Goal: Use online tool/utility: Use online tool/utility

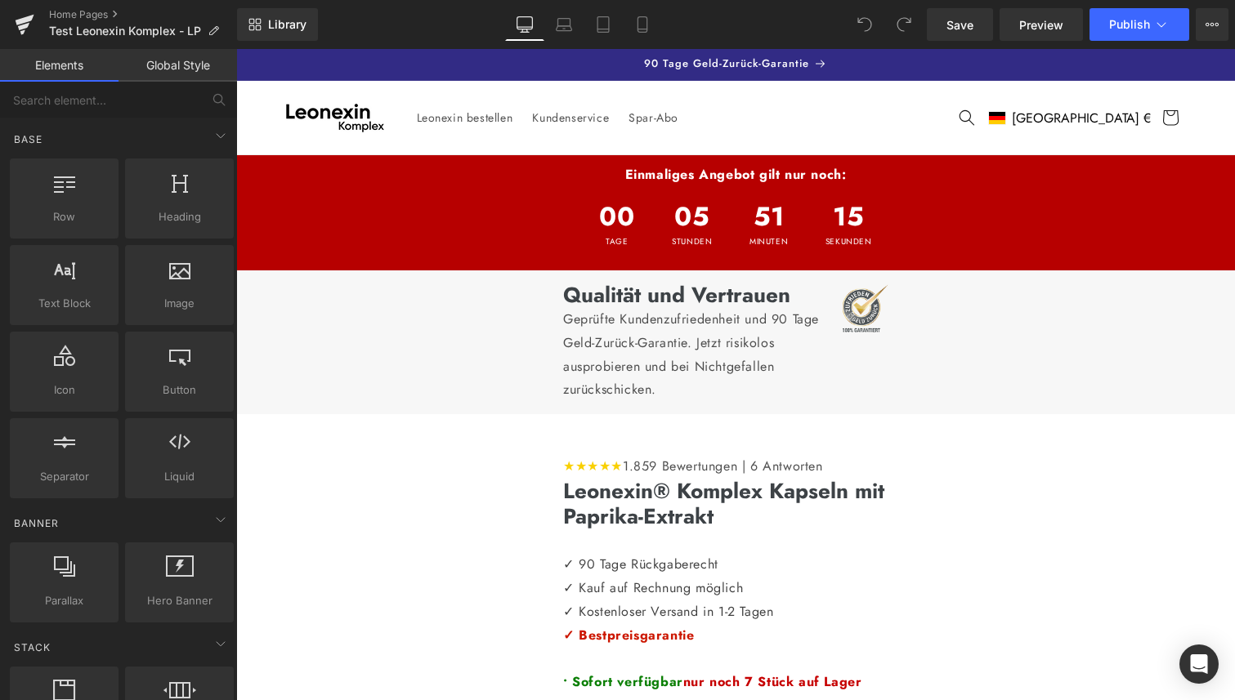
click at [924, 130] on header "Leonexin bestellen [GEOGRAPHIC_DATA] Spar-Abo Land/Region EUR € | [GEOGRAPHIC_D…" at bounding box center [735, 118] width 981 height 74
click at [924, 122] on header "Leonexin bestellen [GEOGRAPHIC_DATA] Spar-Abo Land/Region EUR € | [GEOGRAPHIC_D…" at bounding box center [735, 118] width 981 height 74
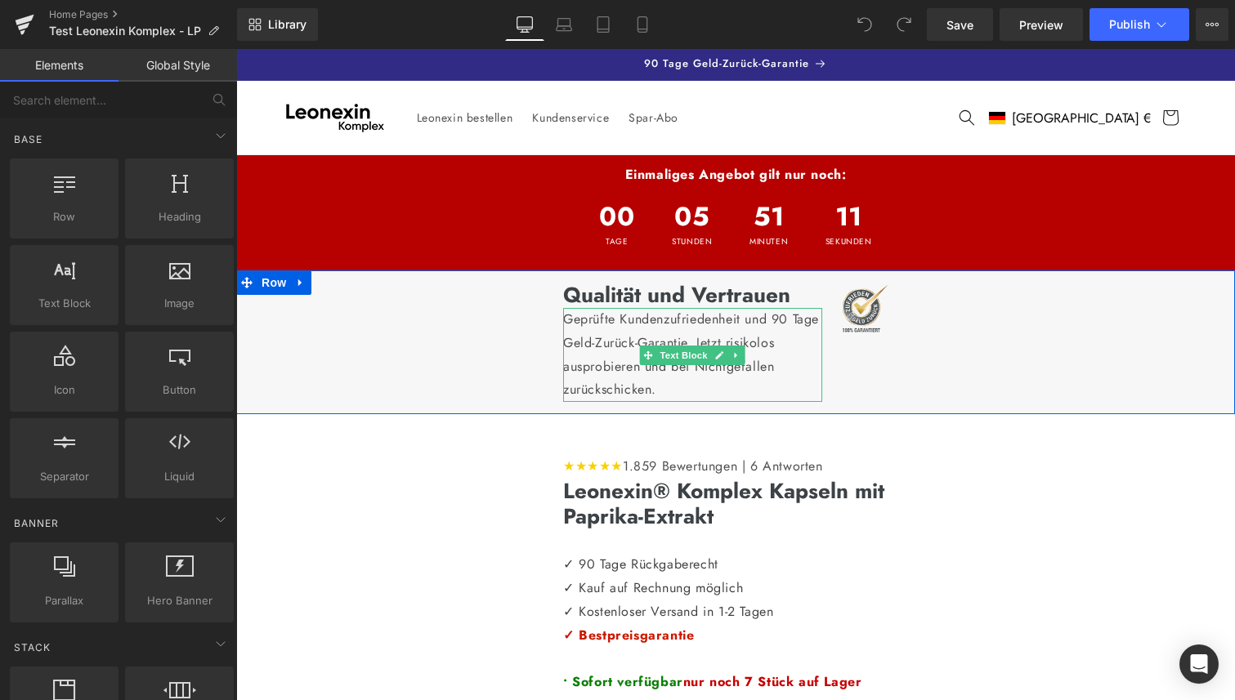
click at [791, 378] on p "Geprüfte Kundenzufriedenheit und 90 Tage Geld-Zurück-Garantie. Jetzt risikolos …" at bounding box center [692, 355] width 259 height 94
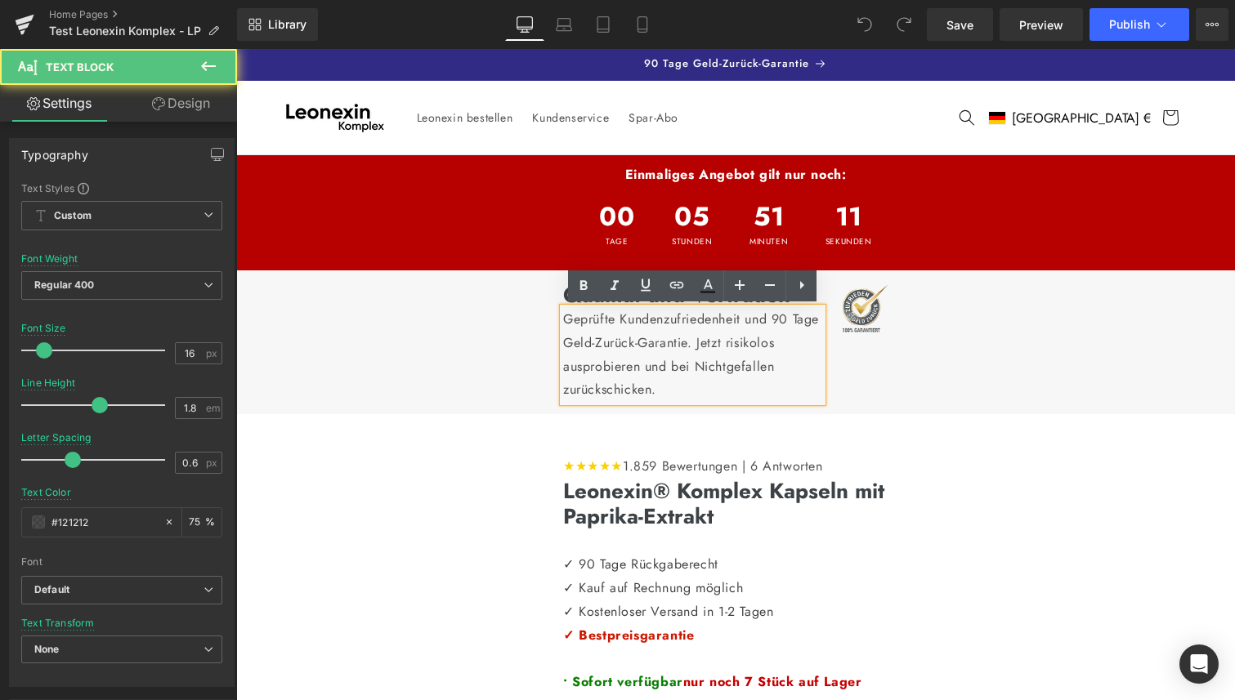
scroll to position [1, 0]
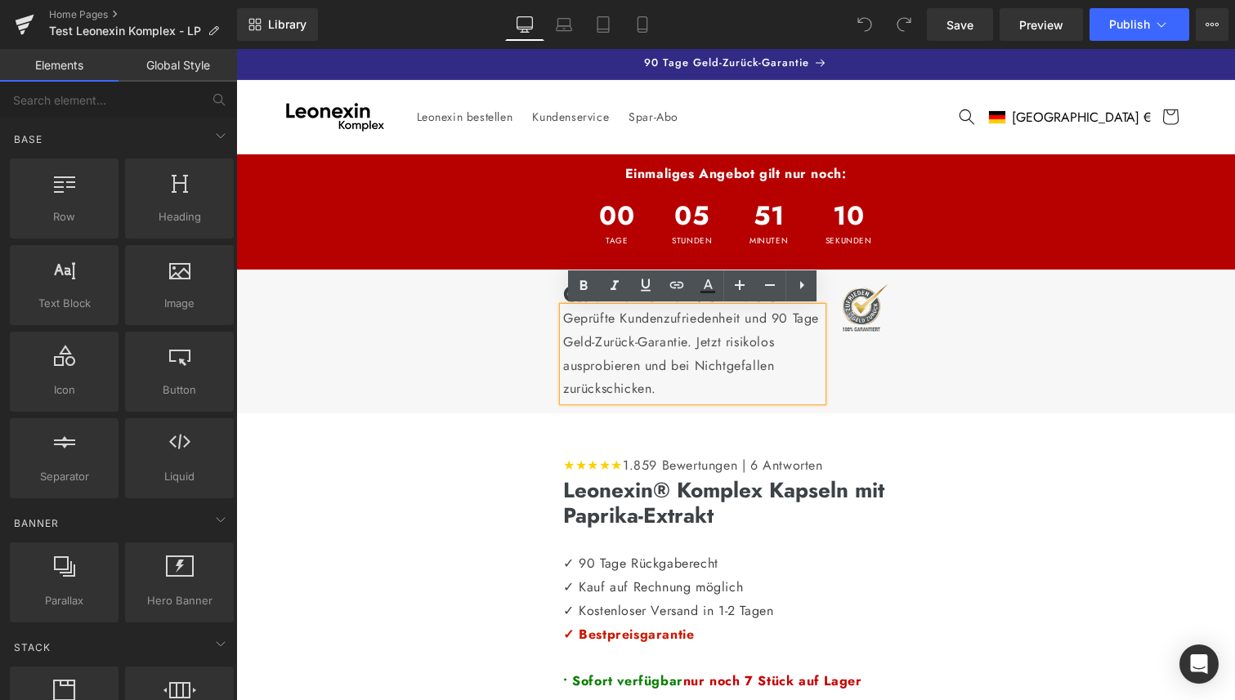
click at [700, 85] on header "Leonexin bestellen [GEOGRAPHIC_DATA] Spar-Abo Land/Region EUR € | [GEOGRAPHIC_D…" at bounding box center [735, 117] width 981 height 74
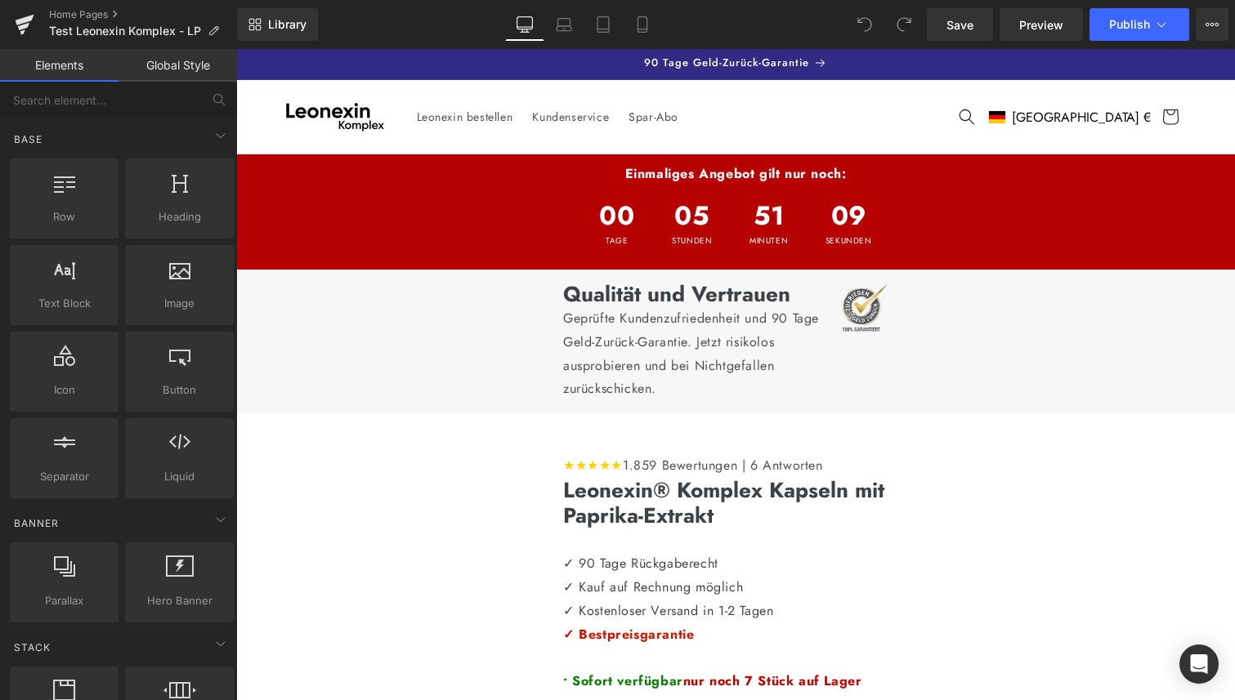
click at [809, 97] on header "Leonexin bestellen [GEOGRAPHIC_DATA] Spar-Abo Land/Region EUR € | [GEOGRAPHIC_D…" at bounding box center [735, 117] width 981 height 74
click at [810, 114] on header "Leonexin bestellen [GEOGRAPHIC_DATA] Spar-Abo Land/Region EUR € | [GEOGRAPHIC_D…" at bounding box center [735, 117] width 981 height 74
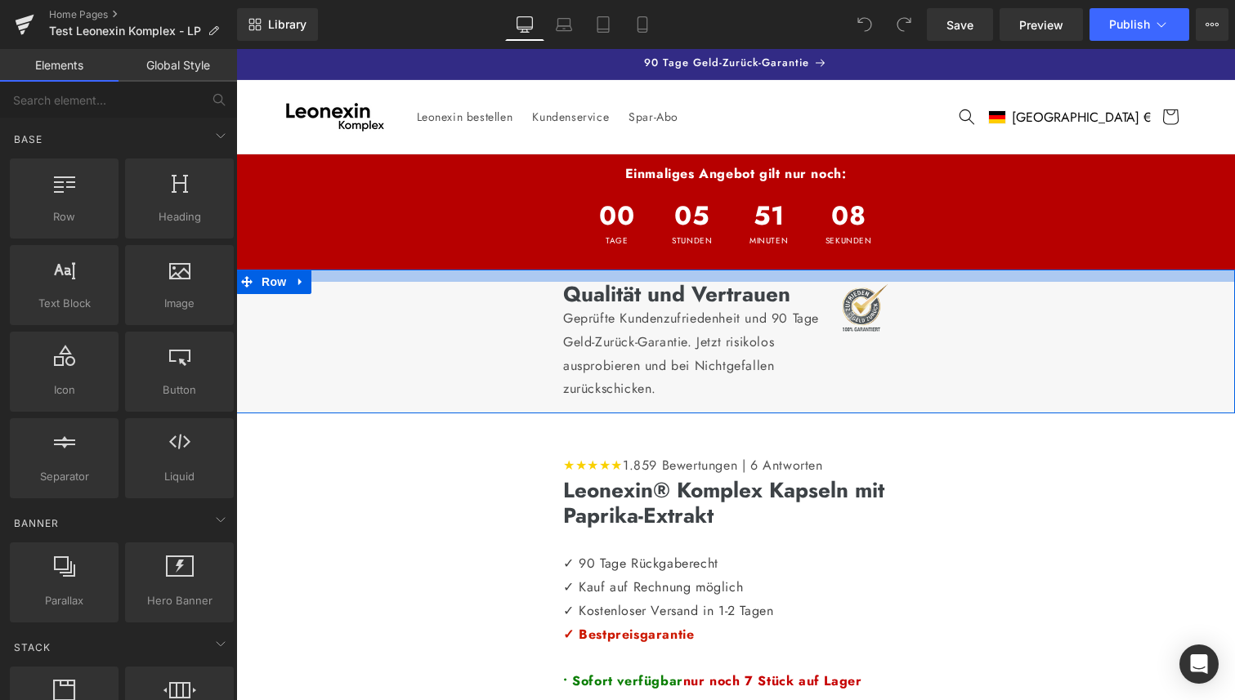
click at [641, 271] on div "Qualität und Vertrauen Heading Geprüfte Kundenzufriedenheit und 90 Tage Geld-Zu…" at bounding box center [735, 342] width 999 height 144
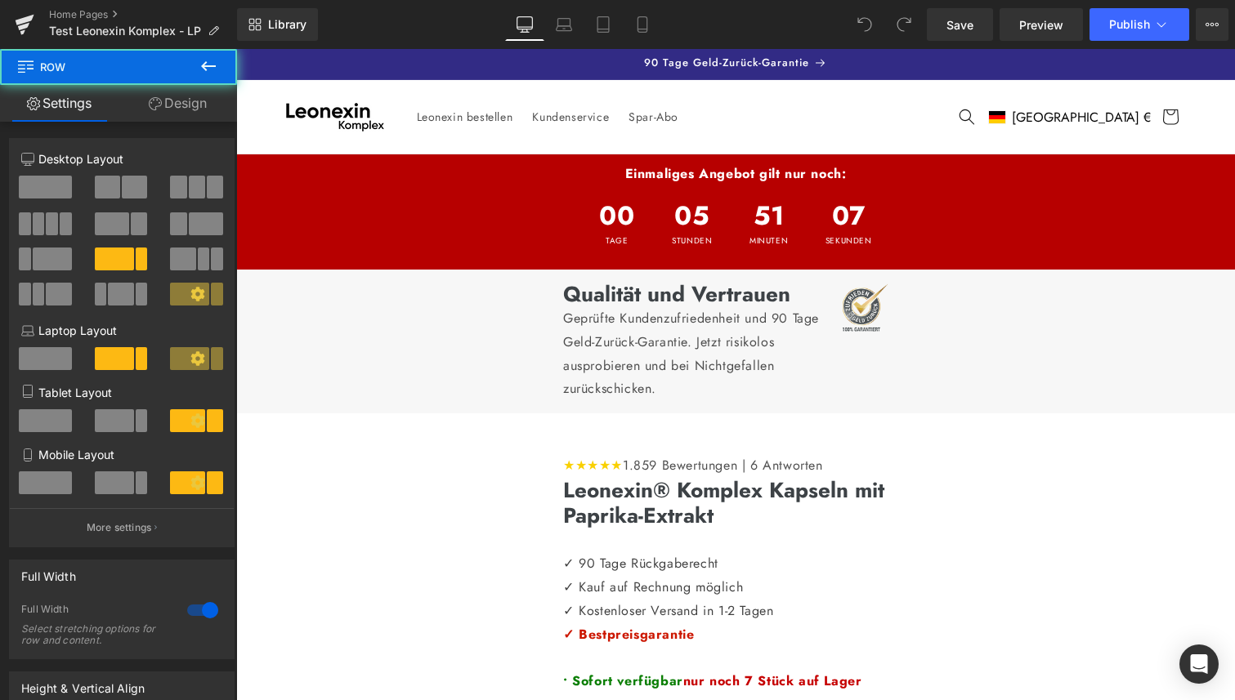
click at [655, 230] on div "05 Stunden" at bounding box center [691, 223] width 73 height 75
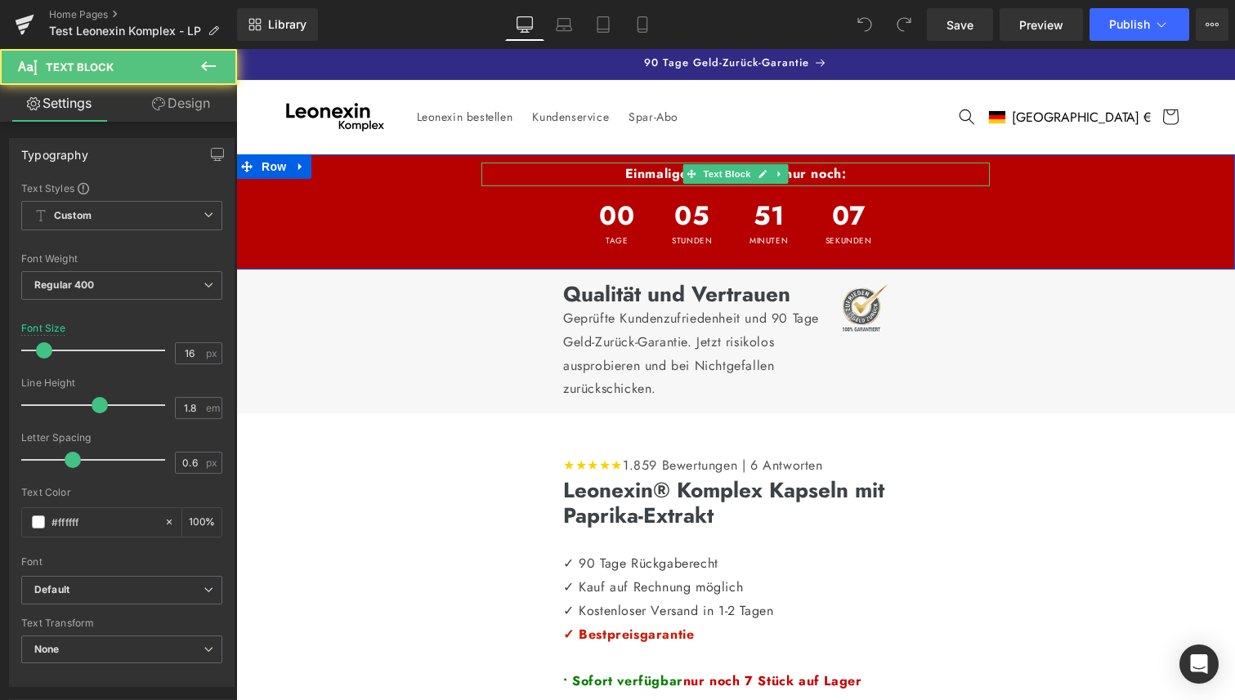
click at [490, 181] on p "Einmaliges Angebot gilt nur noch:" at bounding box center [735, 175] width 508 height 24
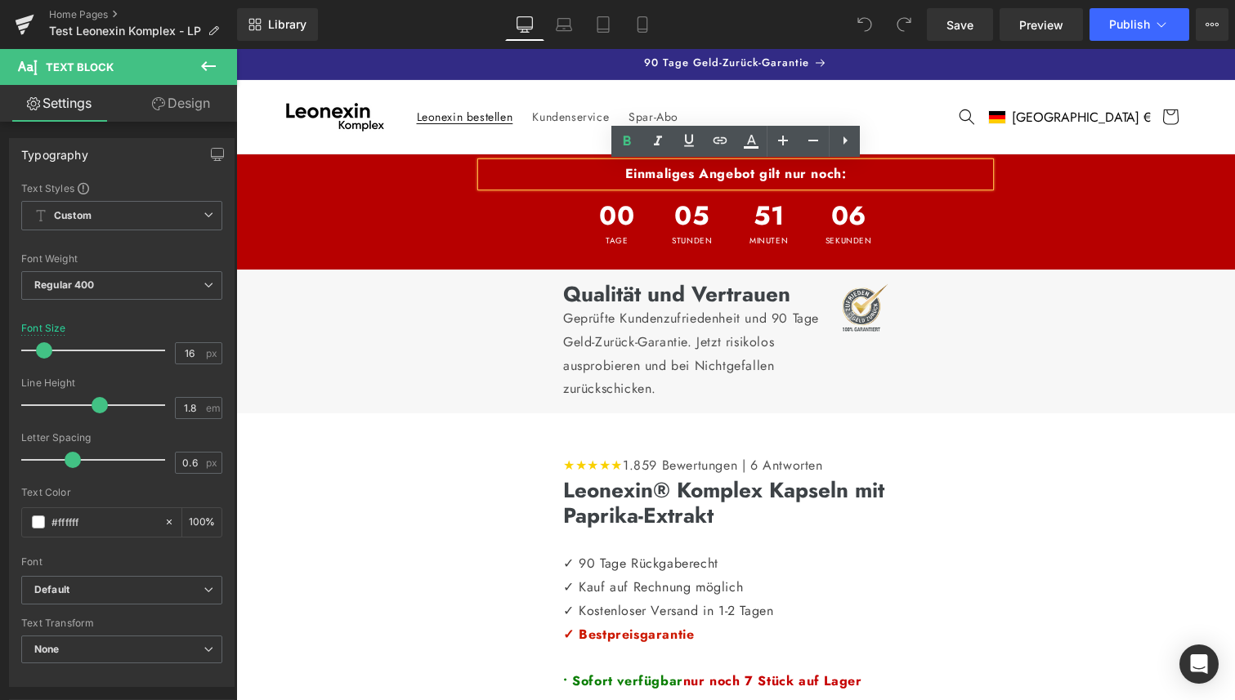
click at [468, 110] on span "Leonexin bestellen" at bounding box center [465, 117] width 96 height 15
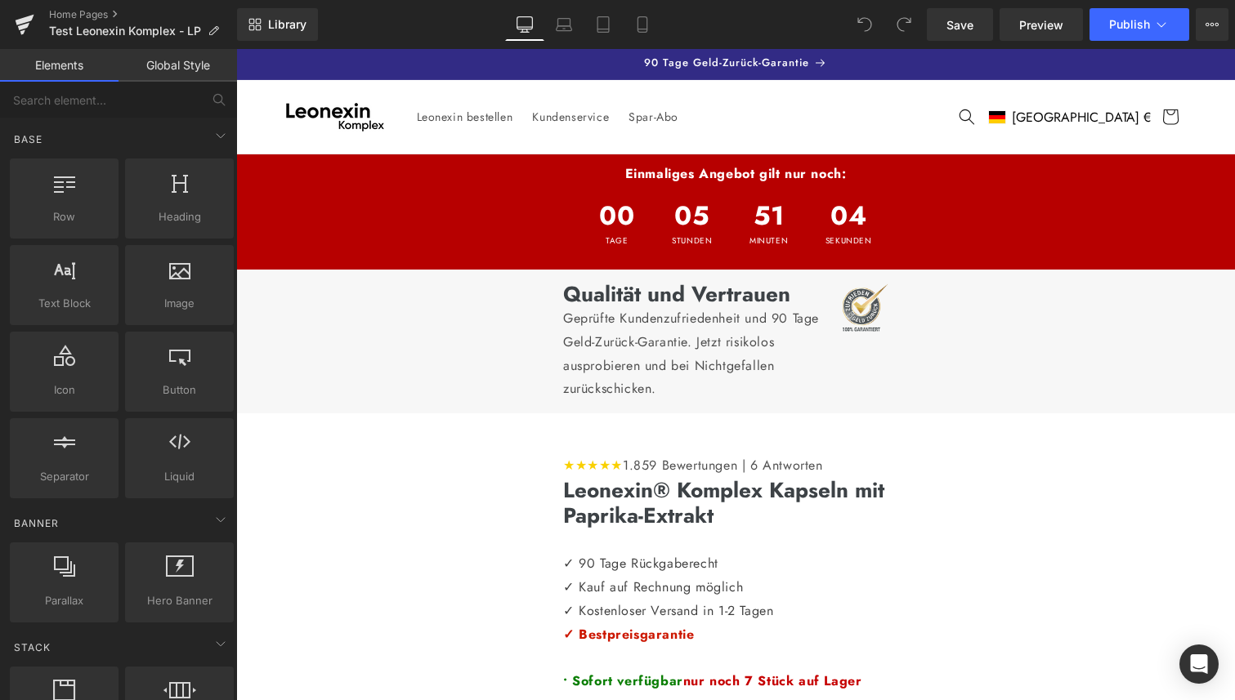
click at [945, 117] on header "Leonexin bestellen [GEOGRAPHIC_DATA] Spar-Abo Land/Region EUR € | [GEOGRAPHIC_D…" at bounding box center [735, 117] width 981 height 74
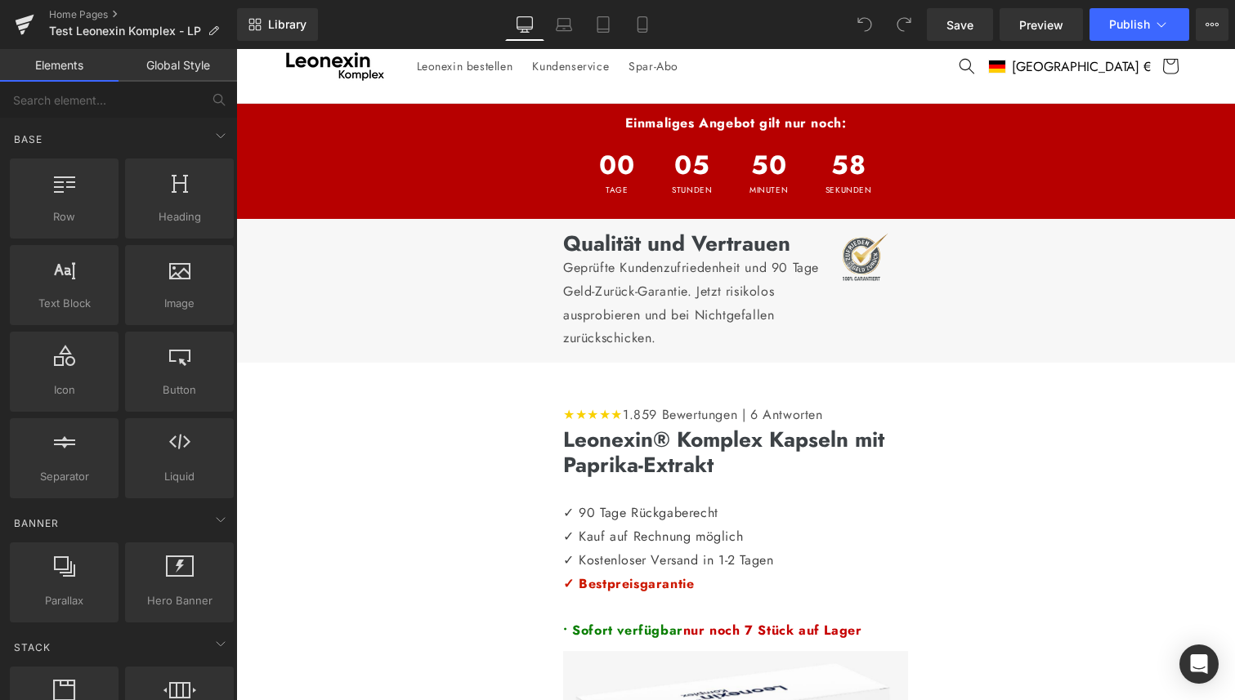
scroll to position [0, 0]
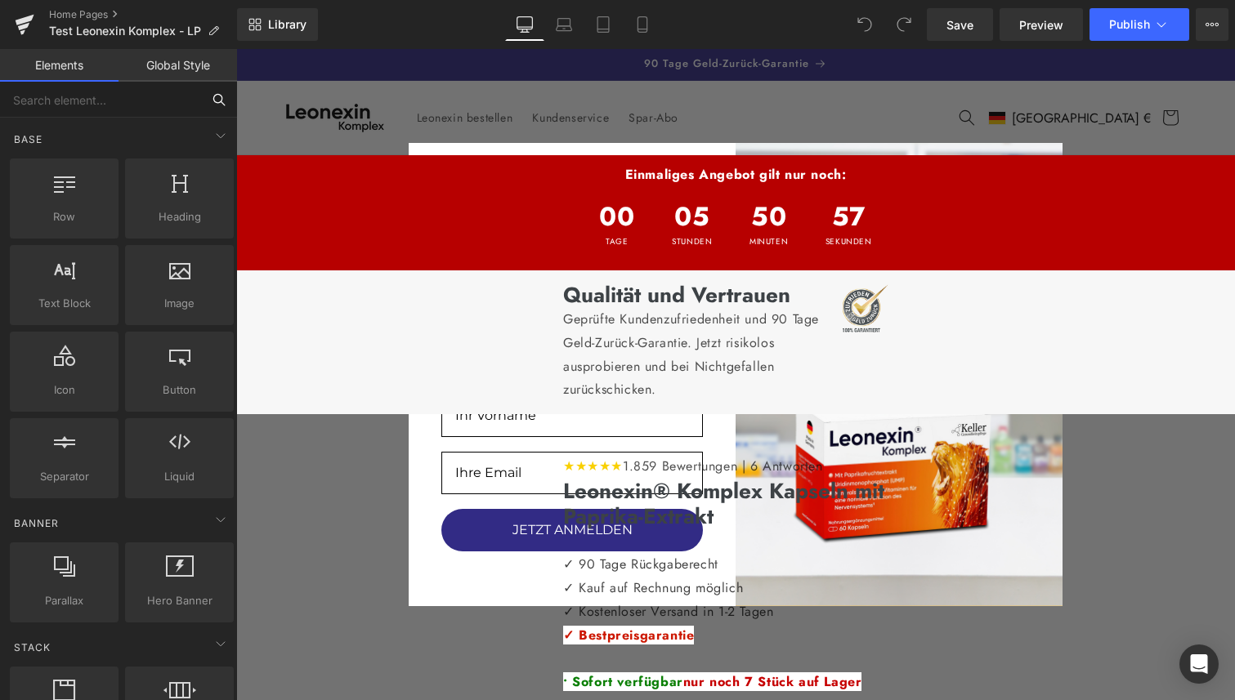
click at [76, 108] on input "text" at bounding box center [100, 100] width 201 height 36
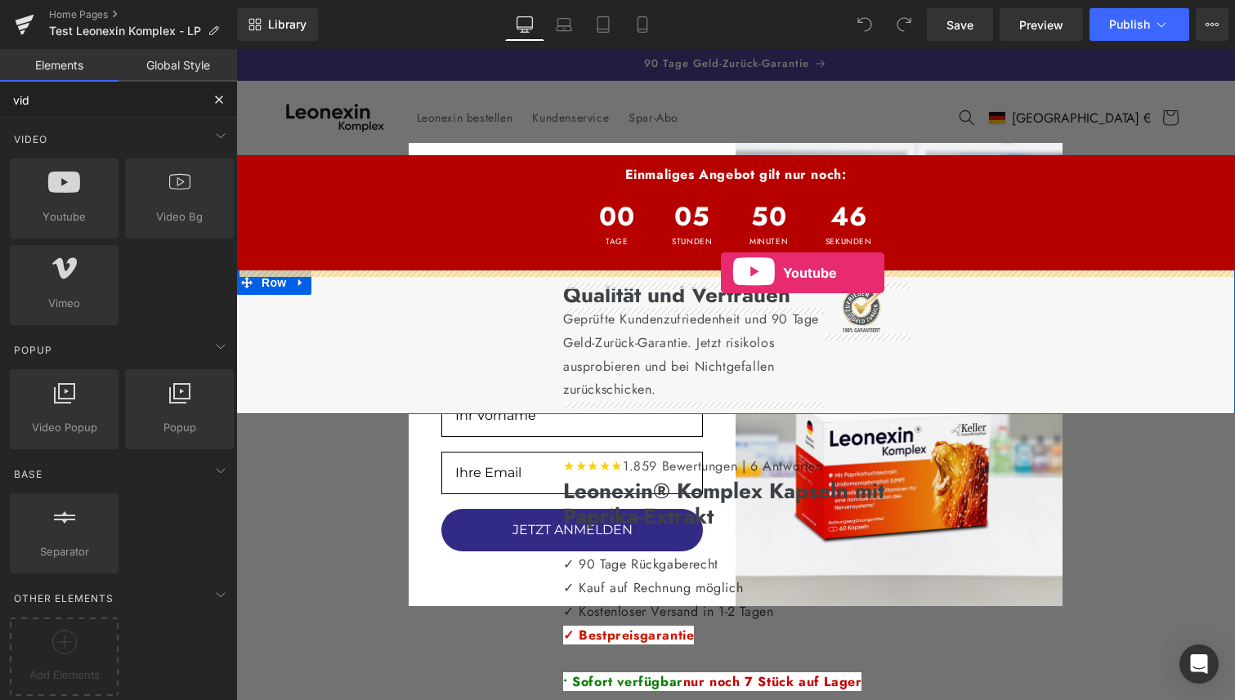
drag, startPoint x: 321, startPoint y: 256, endPoint x: 721, endPoint y: 273, distance: 400.0
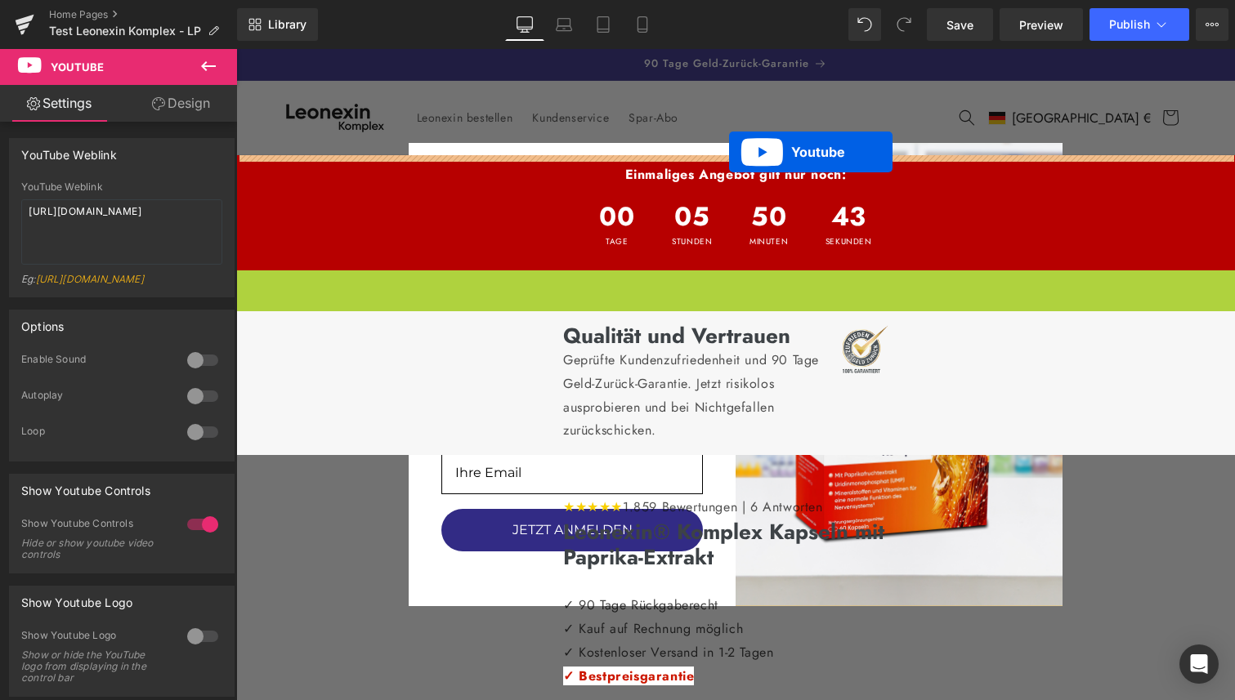
drag, startPoint x: 739, startPoint y: 288, endPoint x: 729, endPoint y: 152, distance: 136.0
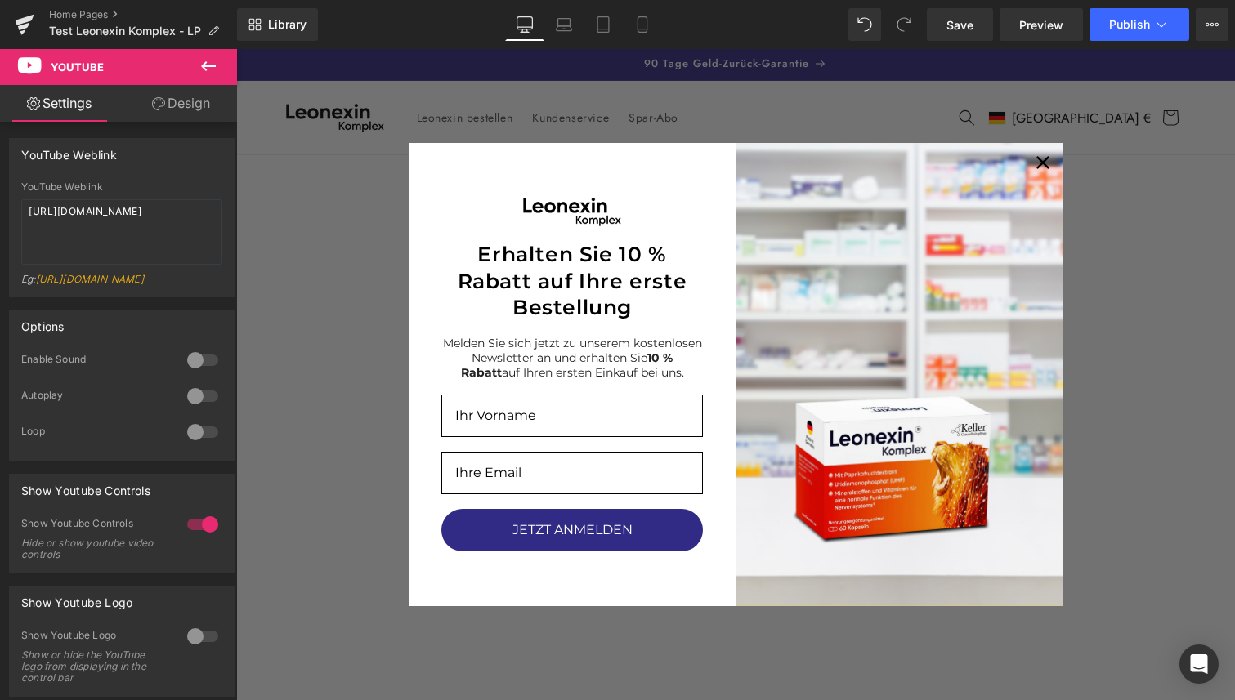
click at [749, 110] on div "Close dialog Erhalten Sie 10 % Rabatt auf Ihre erste Bestellung Melden Sie sich…" at bounding box center [735, 374] width 999 height 651
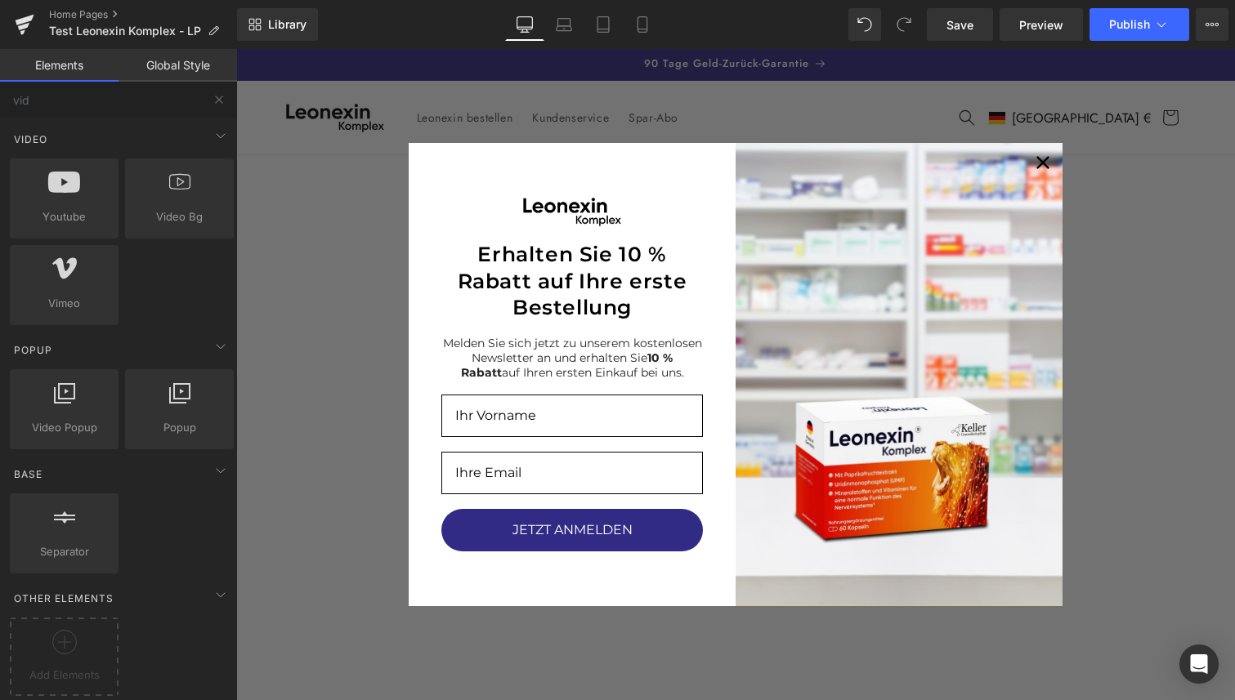
click at [587, 92] on div "Close dialog Erhalten Sie 10 % Rabatt auf Ihre erste Bestellung Melden Sie sich…" at bounding box center [735, 374] width 999 height 651
click at [451, 104] on div "Close dialog Erhalten Sie 10 % Rabatt auf Ihre erste Bestellung Melden Sie sich…" at bounding box center [735, 374] width 999 height 651
click at [555, 21] on link "Laptop" at bounding box center [563, 24] width 39 height 33
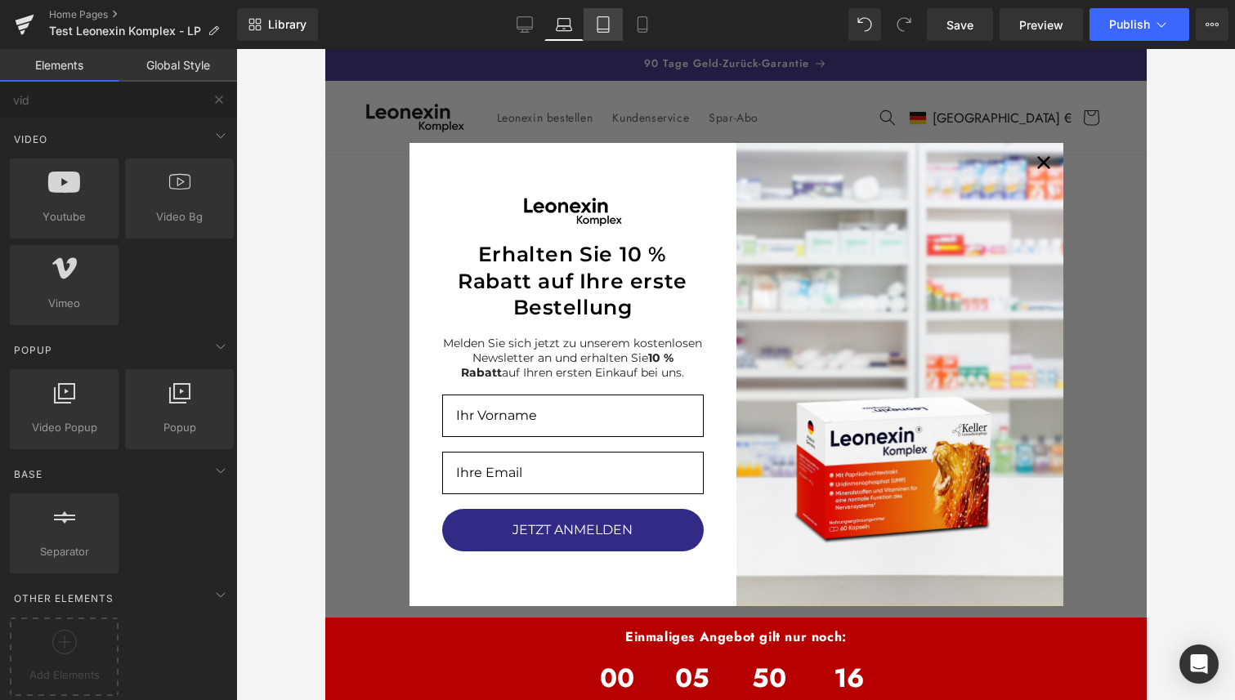
click at [606, 21] on icon at bounding box center [603, 24] width 16 height 16
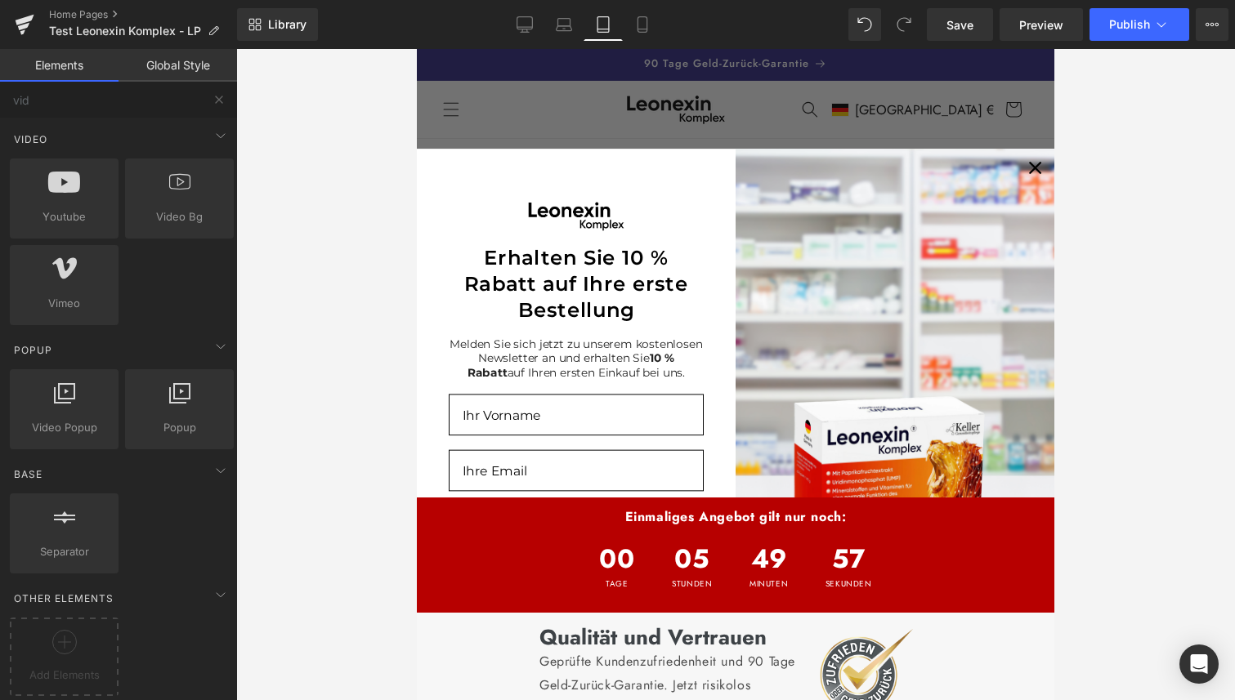
click at [199, 60] on link "Global Style" at bounding box center [178, 65] width 119 height 33
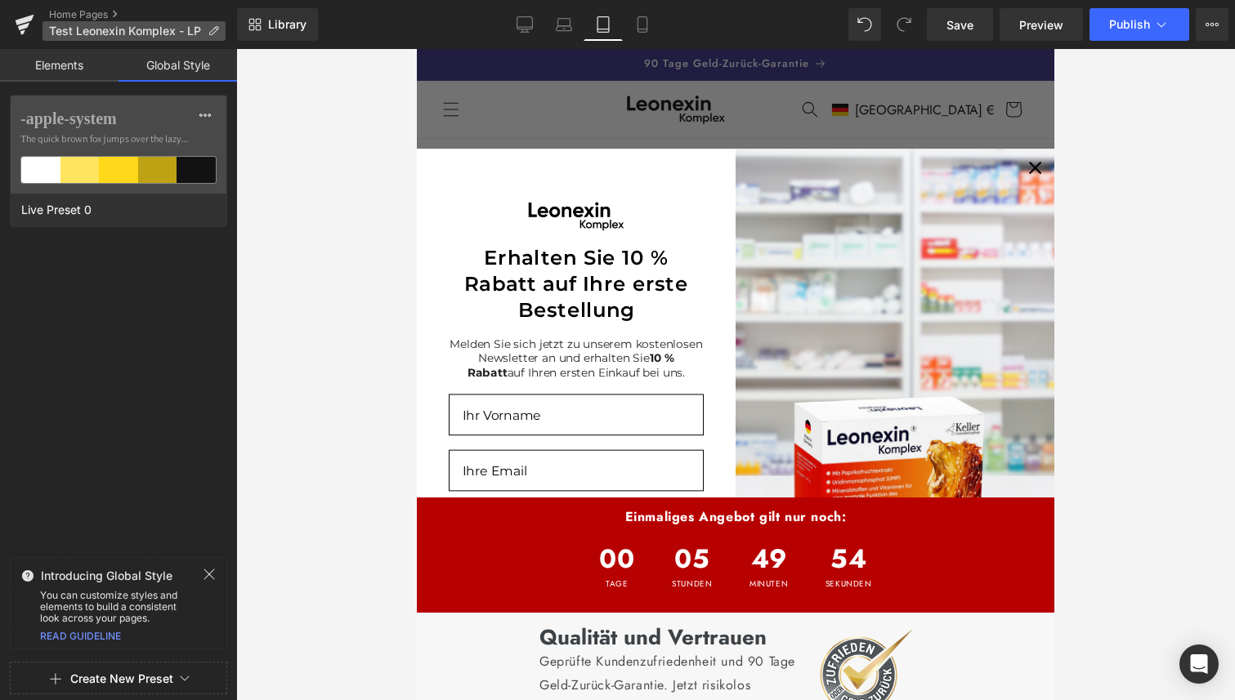
click at [210, 34] on icon at bounding box center [213, 30] width 11 height 11
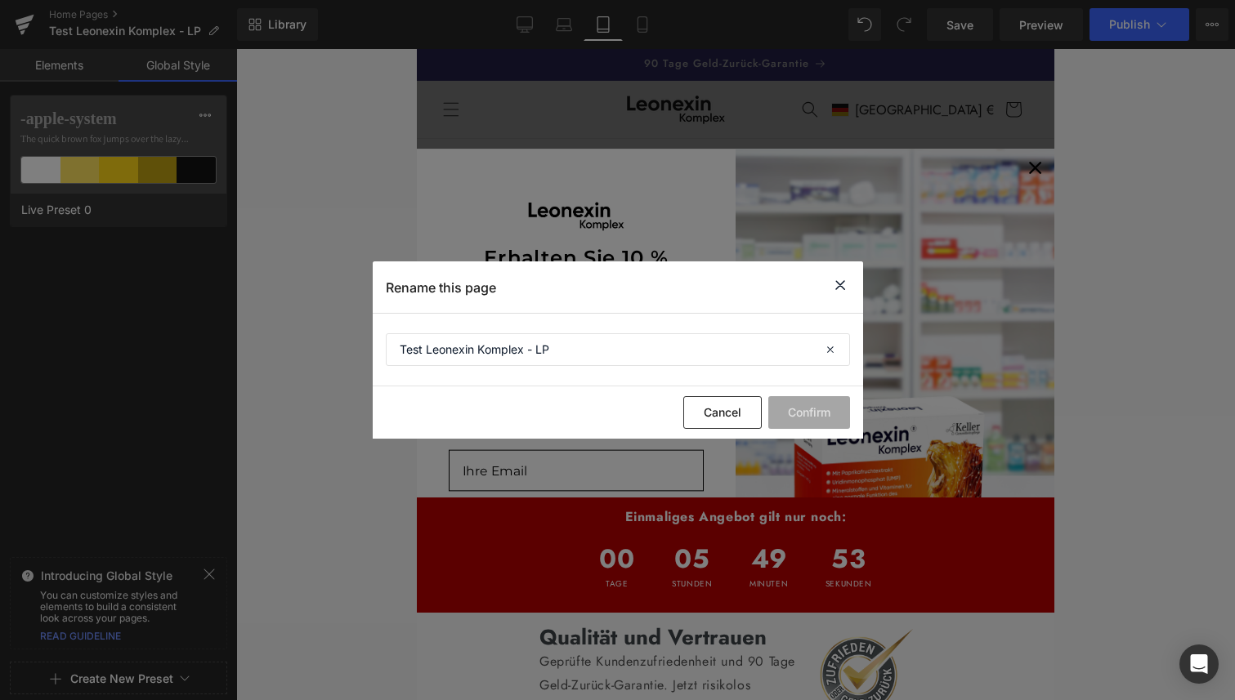
click at [842, 290] on icon at bounding box center [840, 285] width 20 height 20
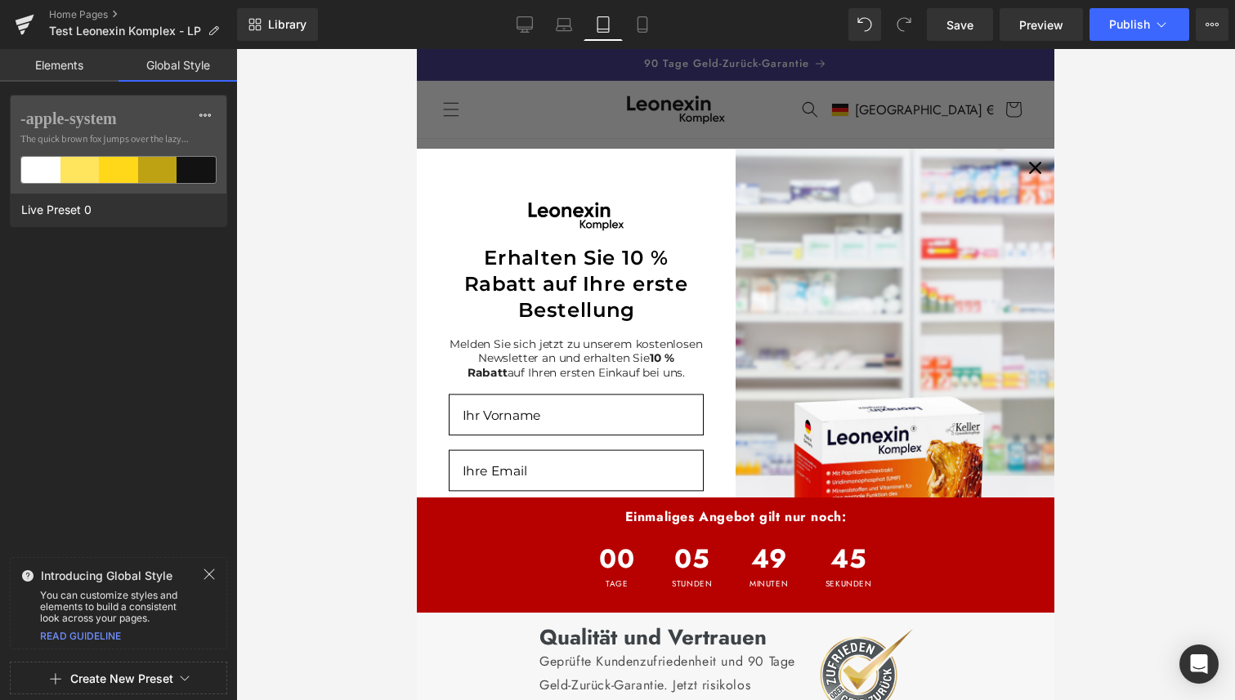
click at [725, 85] on div "Close dialog Erhalten Sie 10 % Rabatt auf Ihre erste Bestellung Melden Sie sich…" at bounding box center [735, 374] width 637 height 651
click at [58, 62] on link "Elements" at bounding box center [59, 65] width 119 height 33
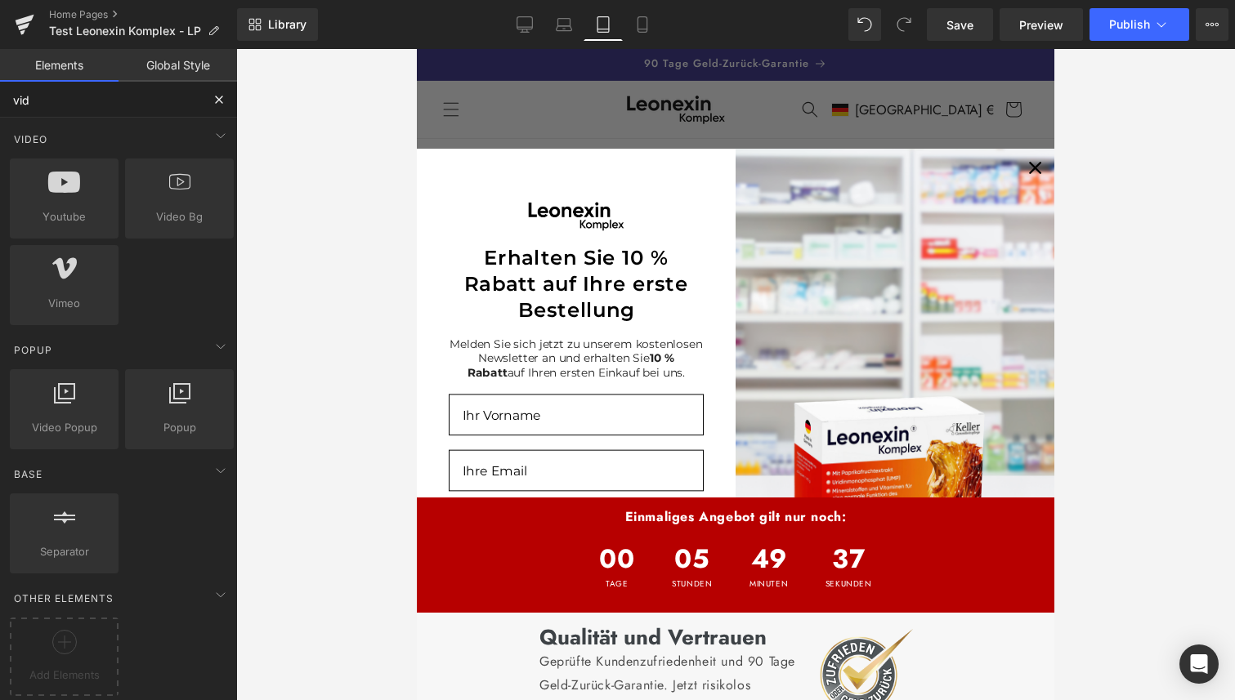
click at [100, 104] on input "vid" at bounding box center [100, 100] width 201 height 36
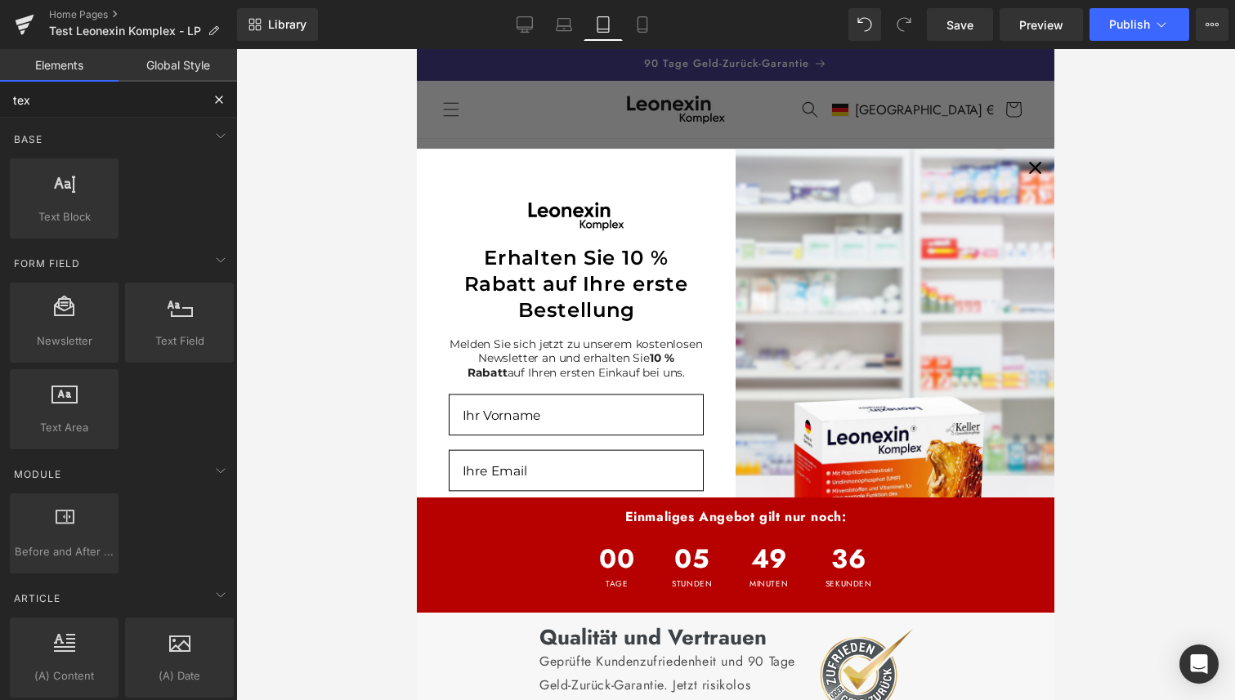
type input "text"
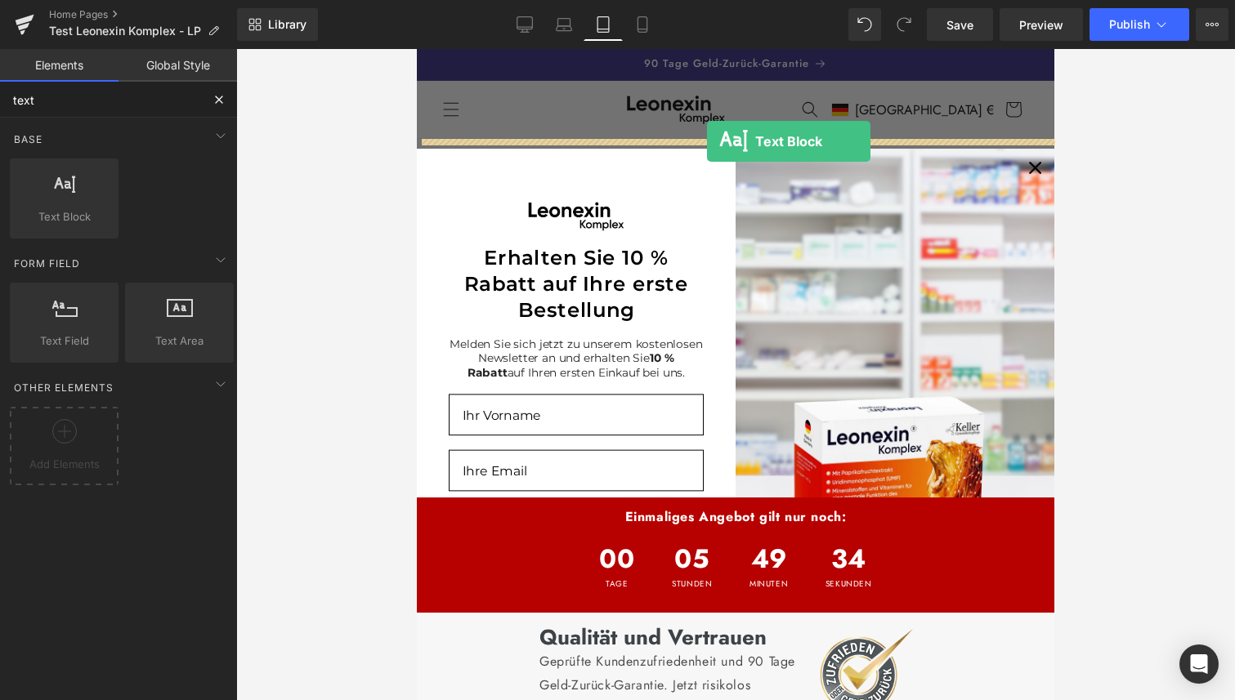
drag, startPoint x: 486, startPoint y: 264, endPoint x: 707, endPoint y: 141, distance: 252.4
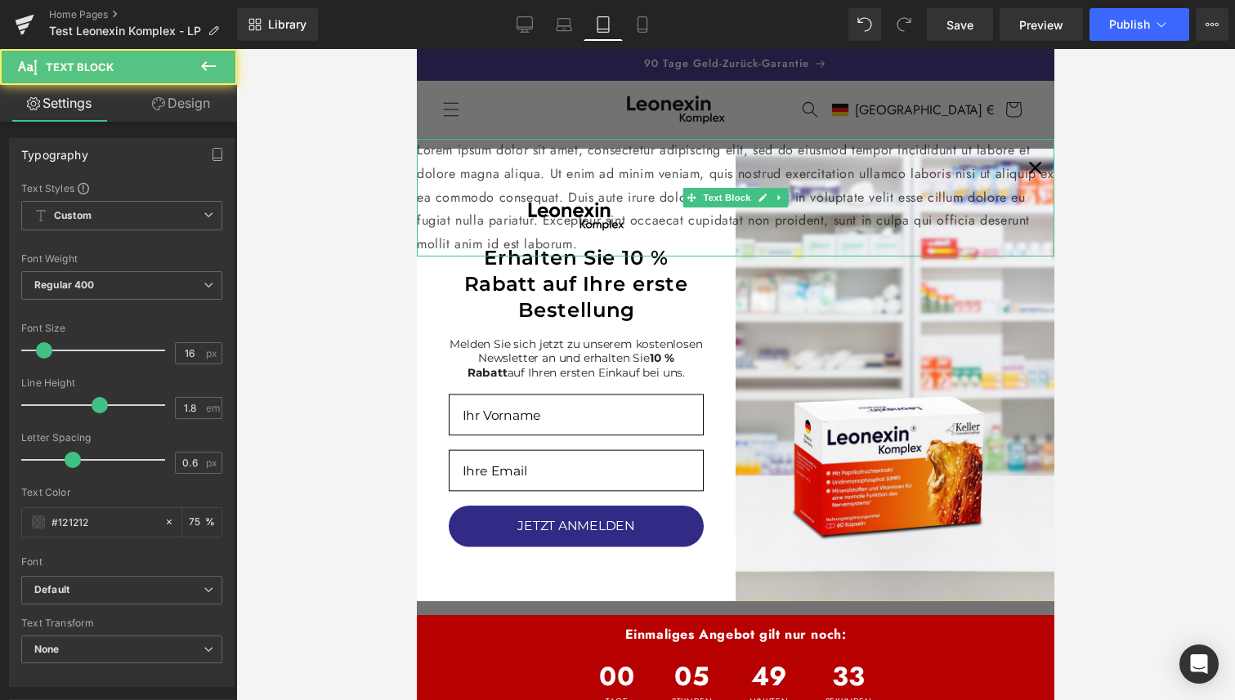
click at [615, 209] on p "Lorem ipsum dolor sit amet, consectetur adipiscing elit, sed do eiusmod tempor …" at bounding box center [735, 198] width 637 height 118
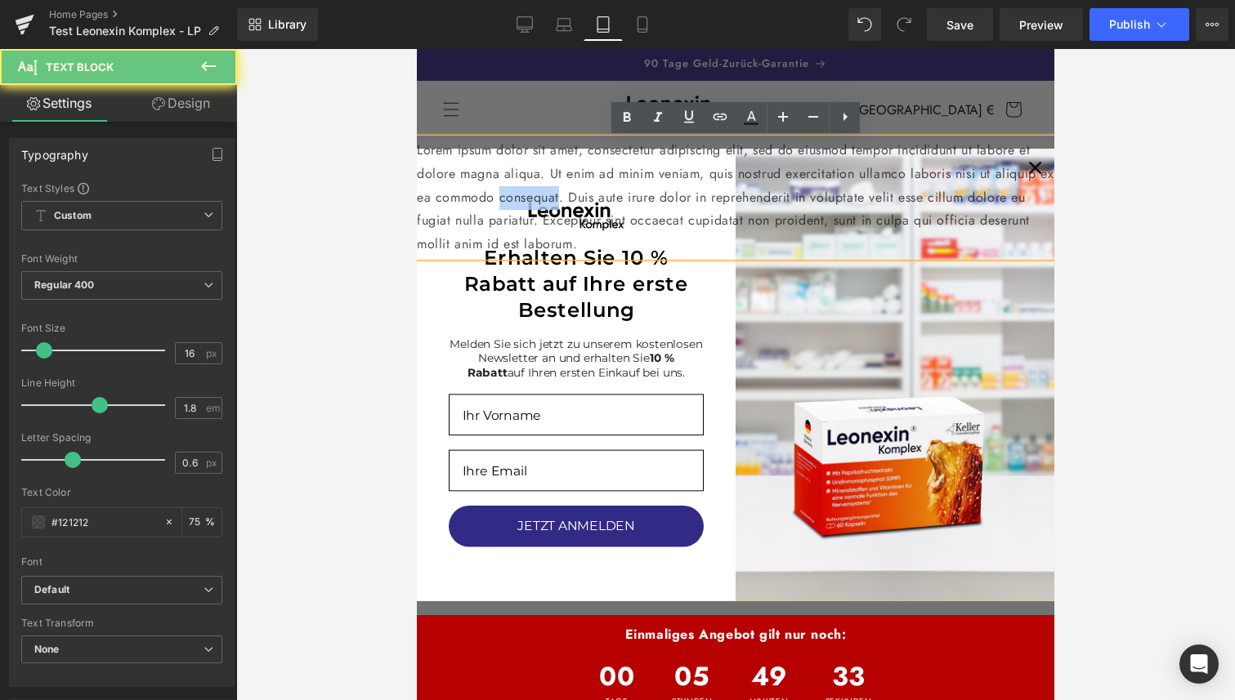
click at [615, 209] on p "Lorem ipsum dolor sit amet, consectetur adipiscing elit, sed do eiusmod tempor …" at bounding box center [735, 198] width 637 height 118
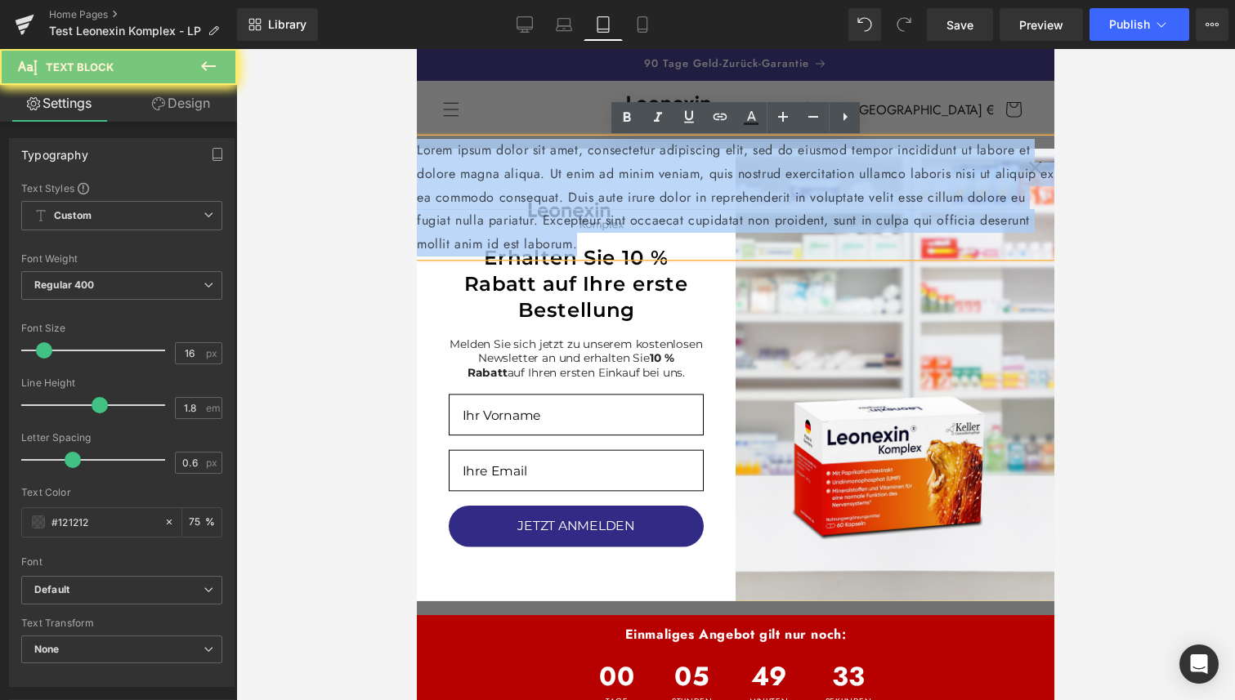
click at [615, 209] on p "Lorem ipsum dolor sit amet, consectetur adipiscing elit, sed do eiusmod tempor …" at bounding box center [735, 198] width 637 height 118
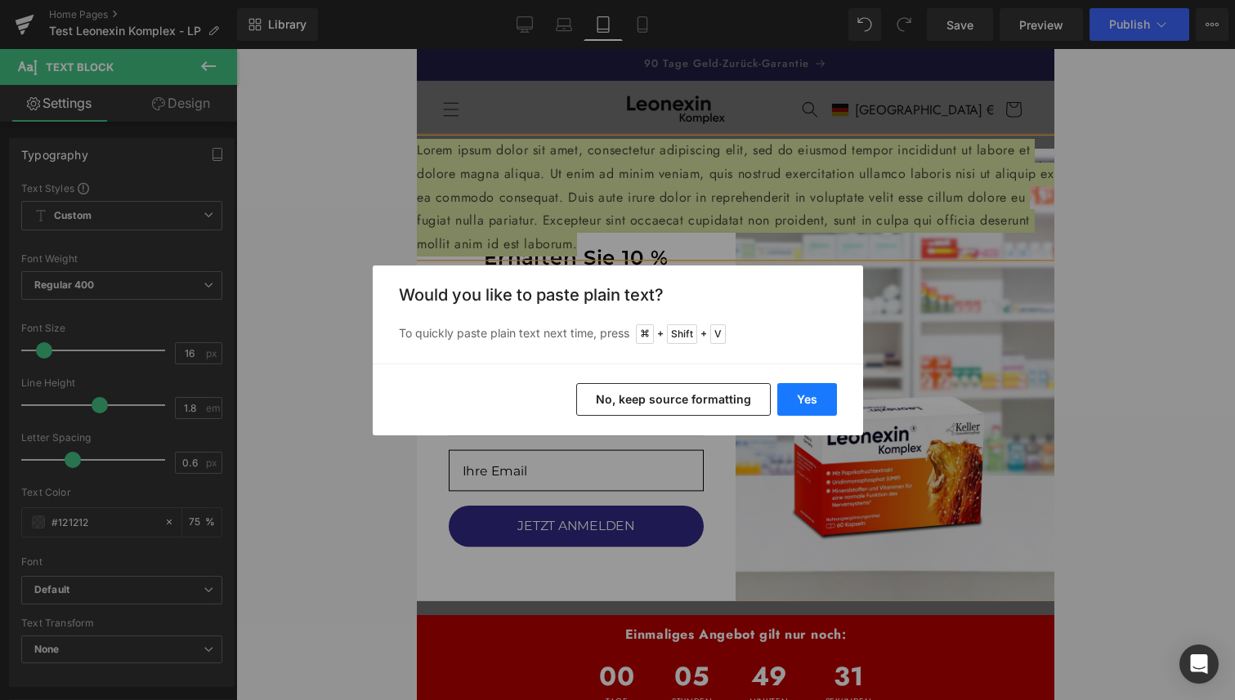
click at [812, 398] on button "Yes" at bounding box center [807, 399] width 60 height 33
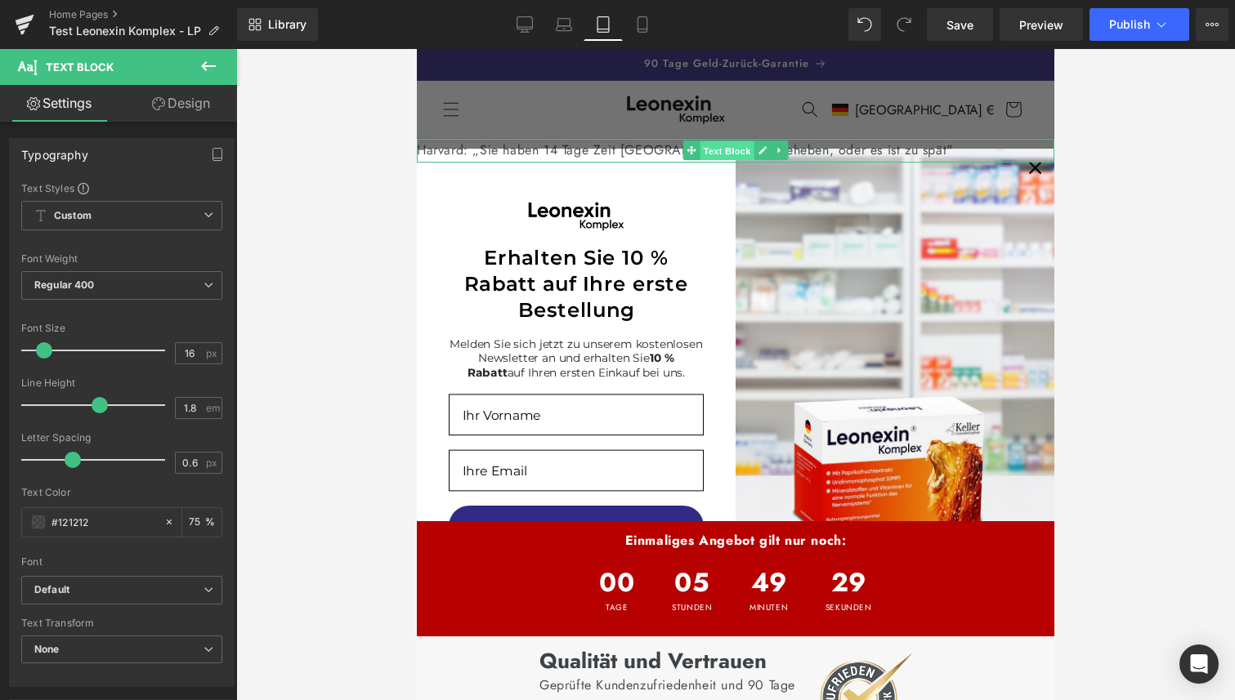
click at [748, 146] on span "Text Block" at bounding box center [727, 151] width 54 height 20
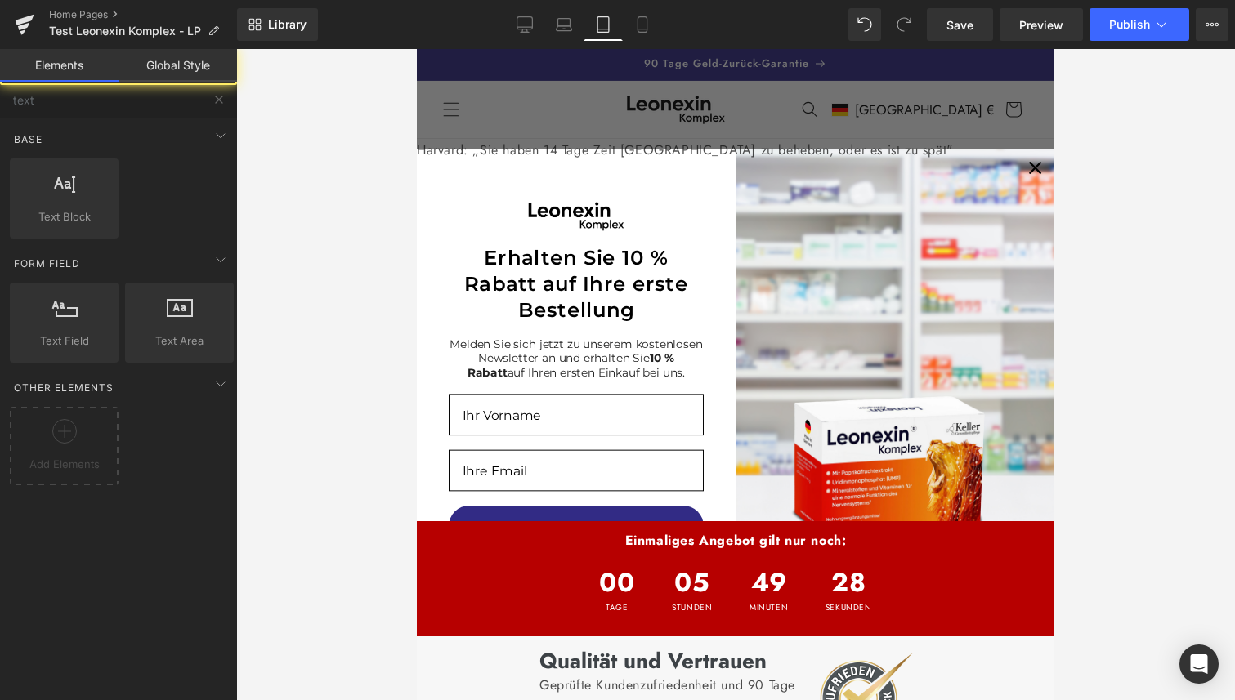
click at [718, 114] on div "Close dialog Erhalten Sie 10 % Rabatt auf Ihre erste Bestellung Melden Sie sich…" at bounding box center [735, 374] width 637 height 651
click at [714, 102] on div "Close dialog Erhalten Sie 10 % Rabatt auf Ihre erste Bestellung Melden Sie sich…" at bounding box center [735, 374] width 637 height 651
click at [606, 60] on div "Close dialog Erhalten Sie 10 % Rabatt auf Ihre erste Bestellung Melden Sie sich…" at bounding box center [735, 374] width 637 height 651
